Goal: Entertainment & Leisure: Consume media (video, audio)

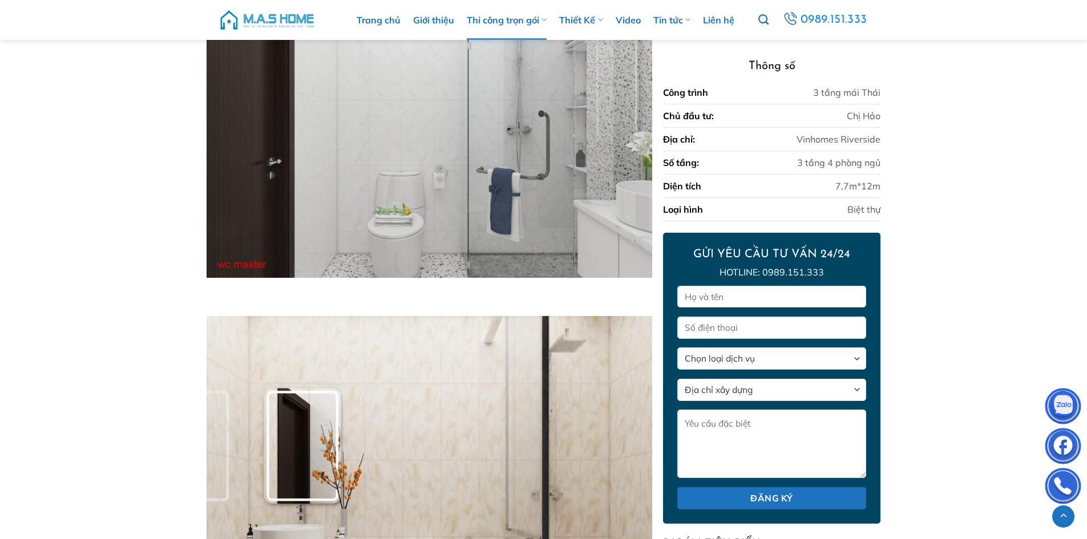
scroll to position [3896, 0]
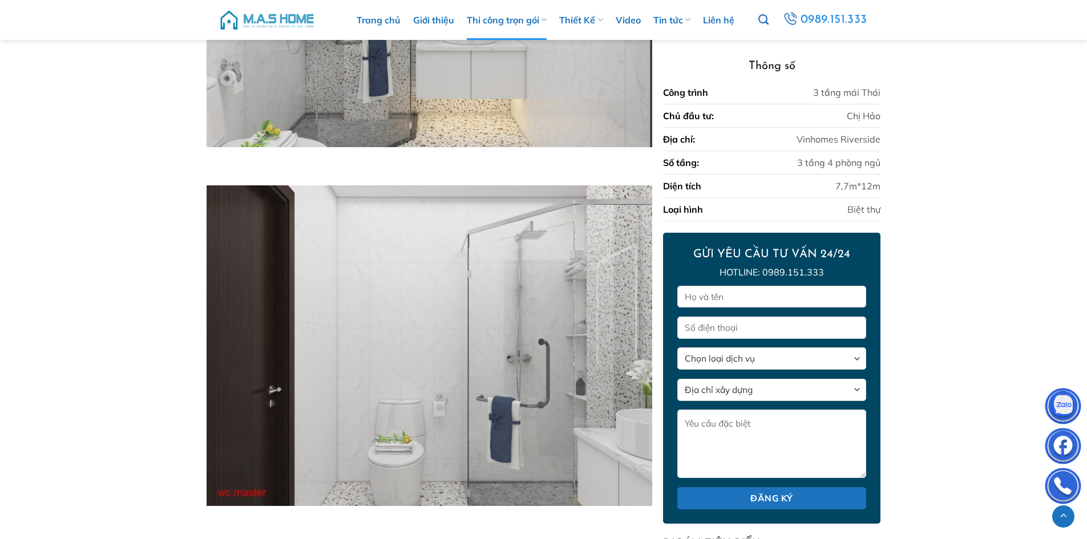
click at [287, 1] on div "Trang chủ Giới thiệu Thi công trọn gói Thi công biệt thự Thi công nhà phố Thi c…" at bounding box center [543, 20] width 667 height 40
click at [287, 14] on img at bounding box center [266, 20] width 97 height 34
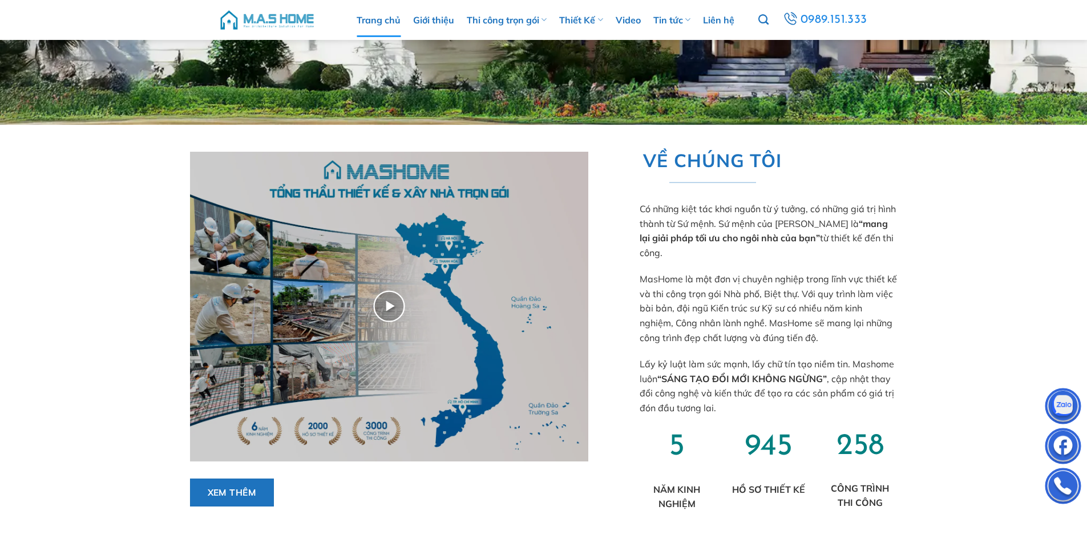
scroll to position [570, 0]
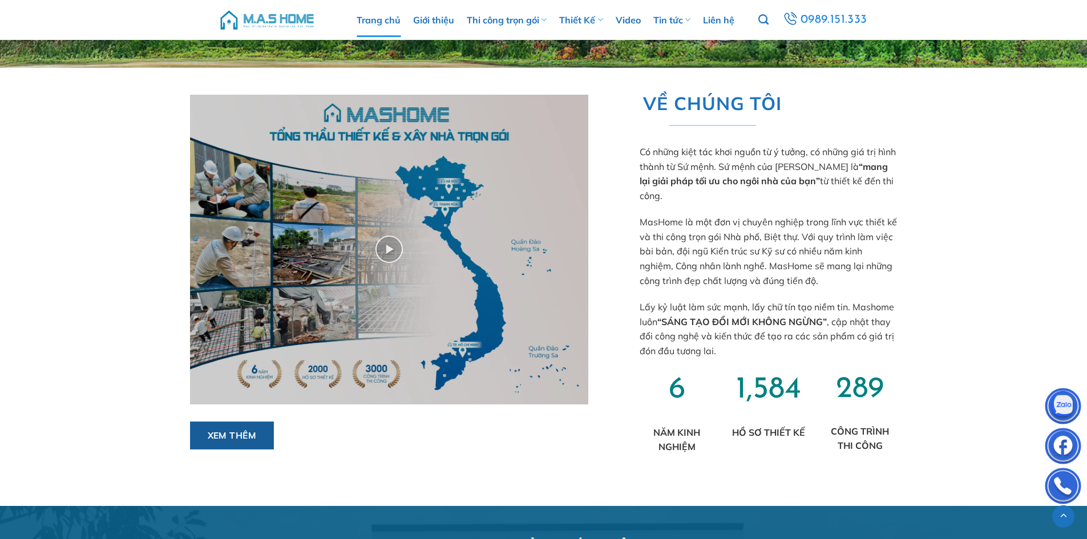
click at [236, 443] on link "Xem thêm" at bounding box center [232, 436] width 84 height 28
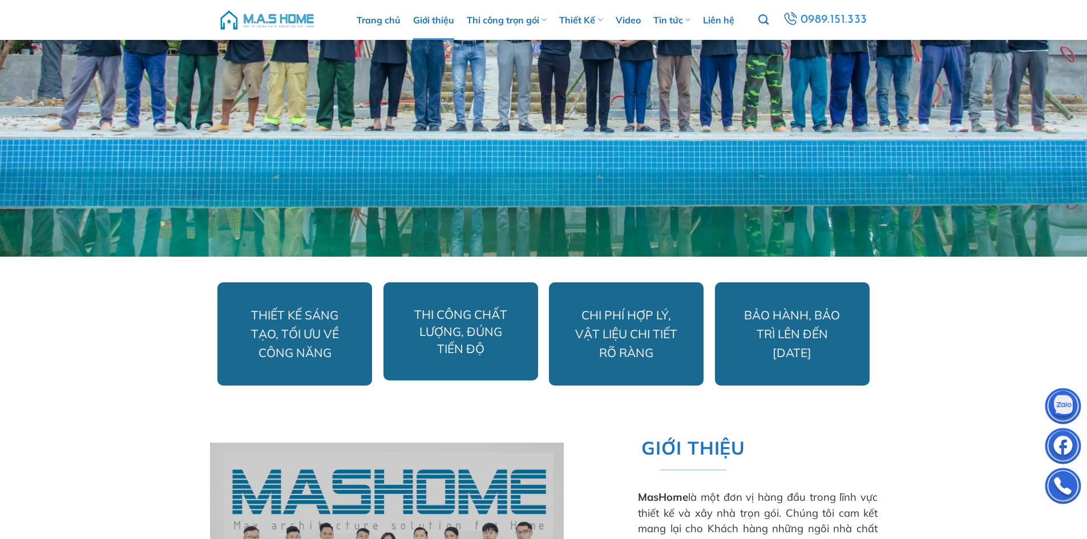
scroll to position [570, 0]
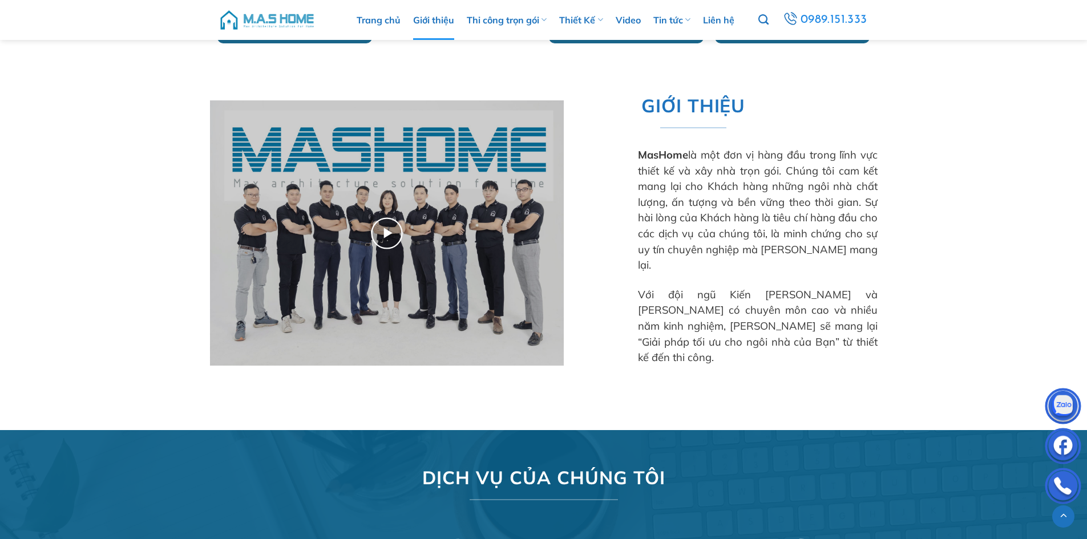
click at [390, 232] on img at bounding box center [387, 232] width 354 height 265
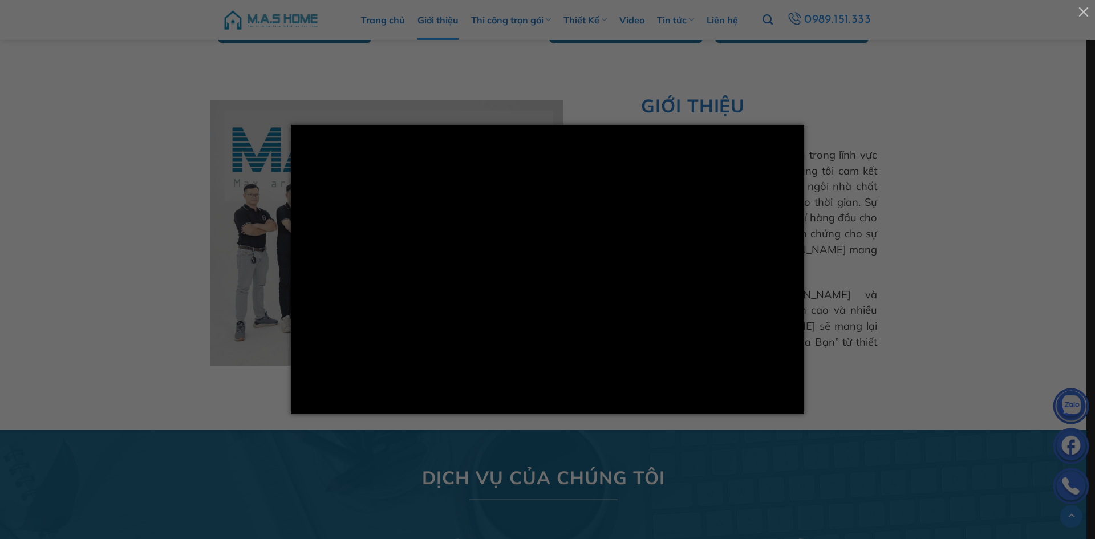
click at [102, 323] on div at bounding box center [547, 269] width 1095 height 539
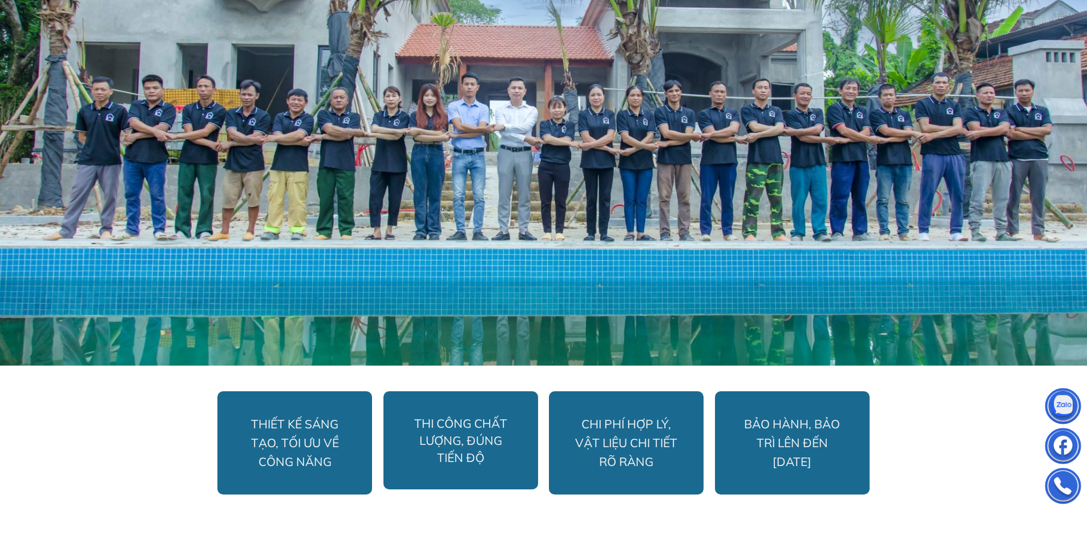
scroll to position [0, 0]
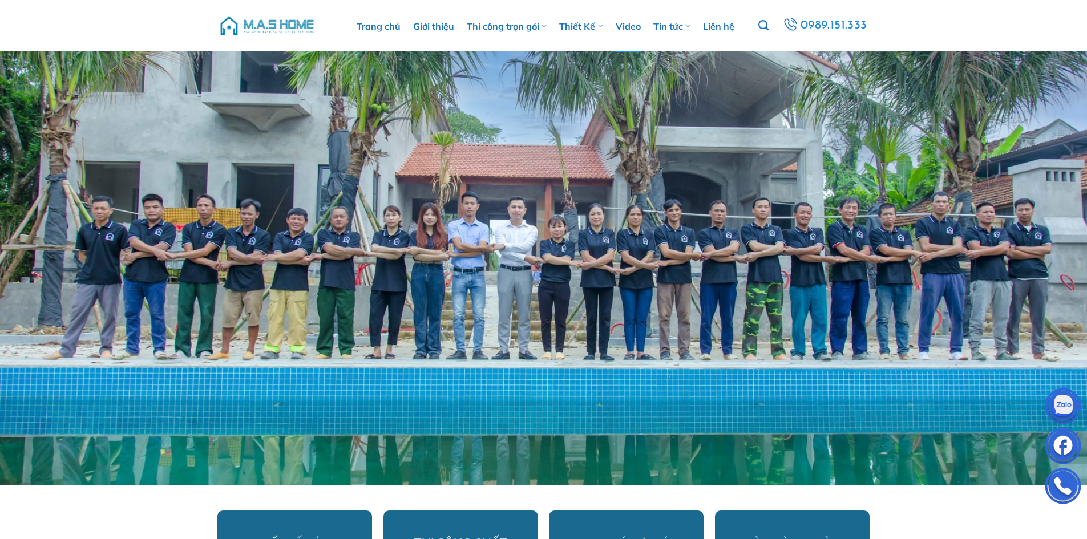
click at [631, 27] on link "Video" at bounding box center [627, 26] width 25 height 52
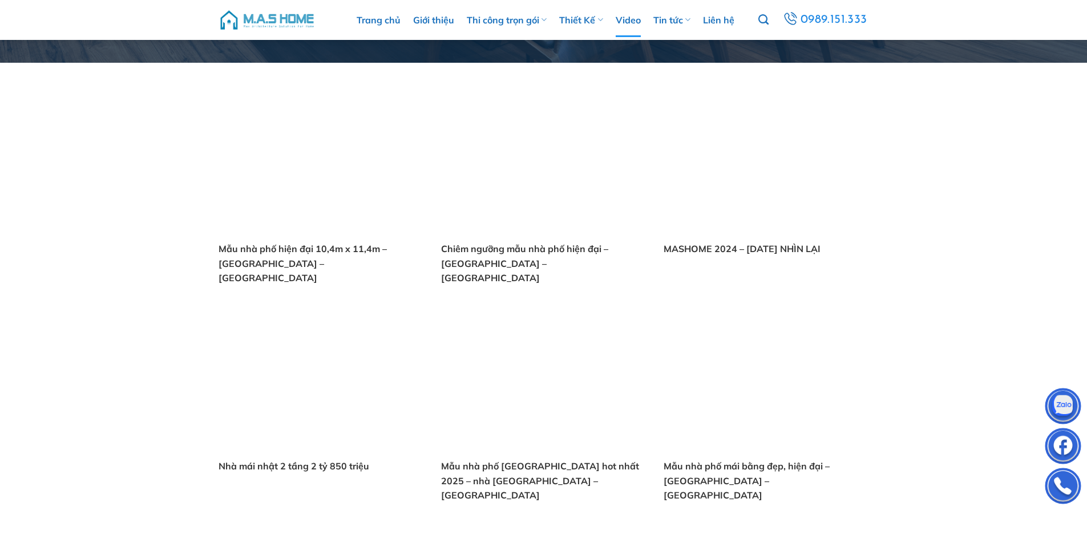
scroll to position [399, 0]
